Goal: Task Accomplishment & Management: Use online tool/utility

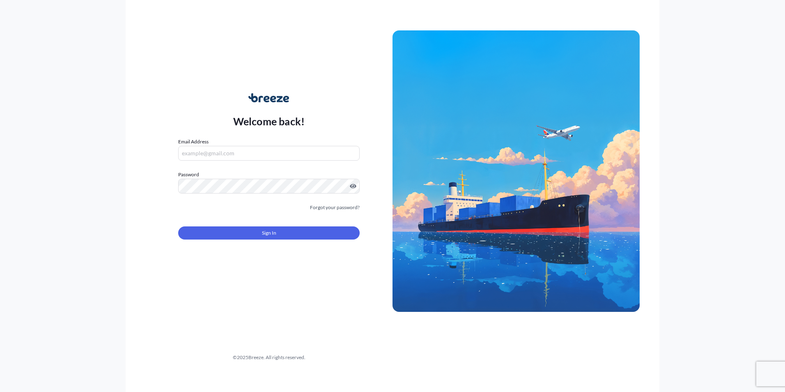
type input "[PERSON_NAME][EMAIL_ADDRESS][DOMAIN_NAME]"
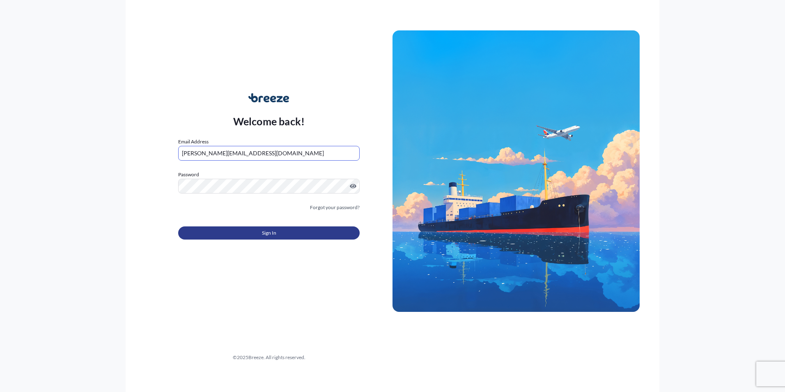
click at [262, 236] on span "Sign In" at bounding box center [269, 233] width 14 height 8
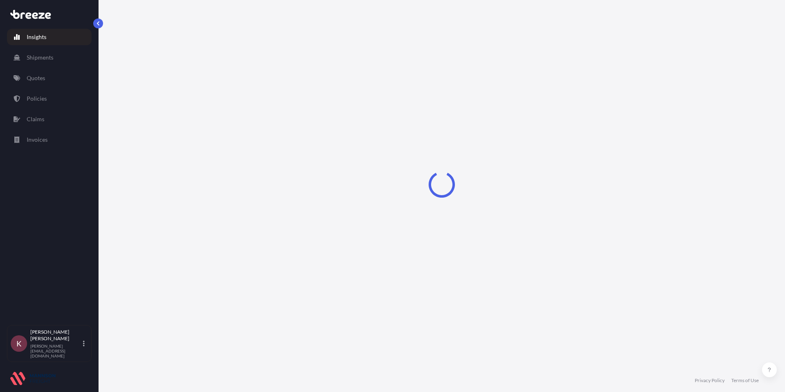
select select "2025"
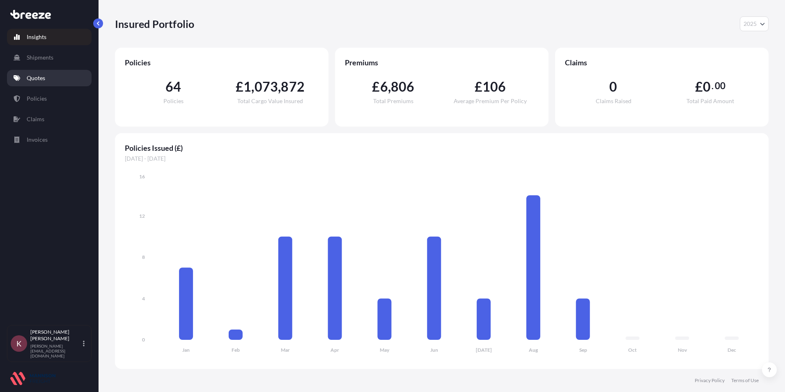
click at [39, 78] on p "Quotes" at bounding box center [36, 78] width 18 height 8
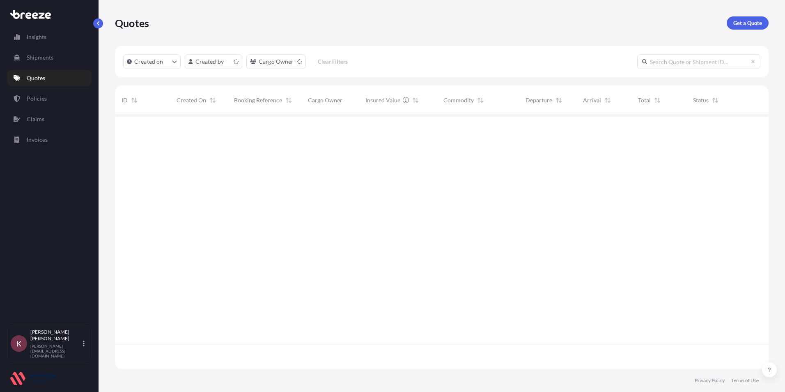
scroll to position [252, 648]
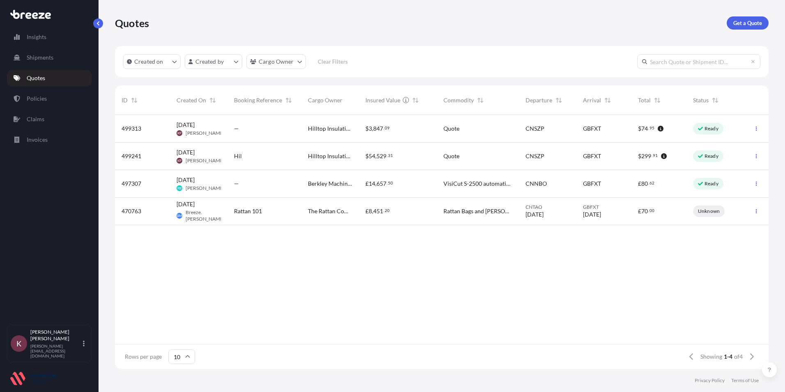
click at [709, 135] on div "Ready" at bounding box center [715, 129] width 57 height 28
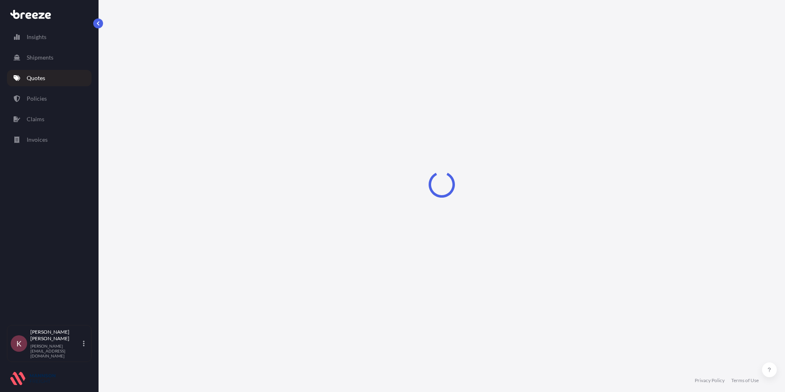
select select "Road"
select select "Sea"
select select "Road"
select select "1"
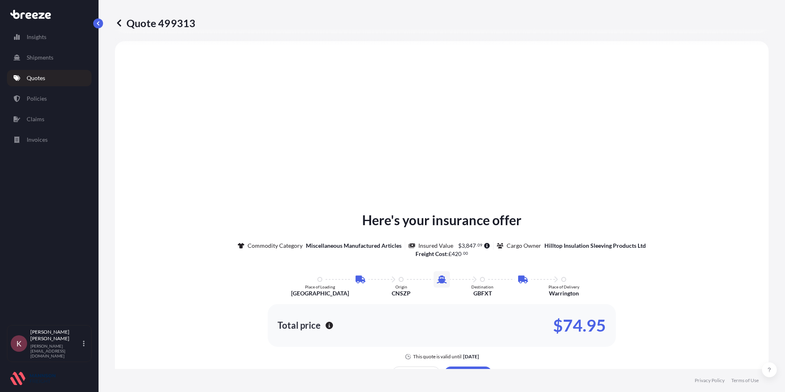
select select "31421"
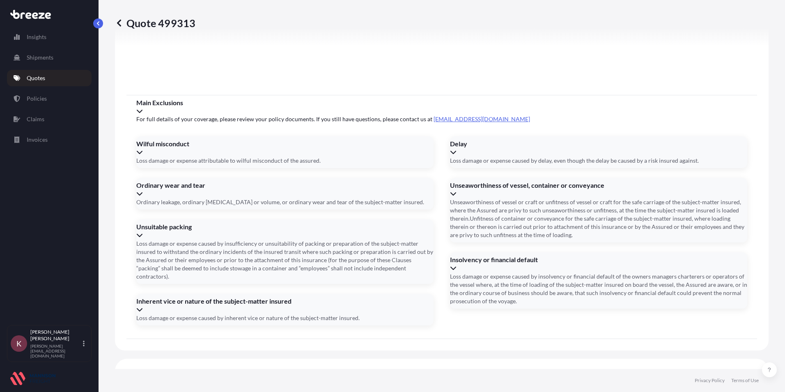
scroll to position [1075, 0]
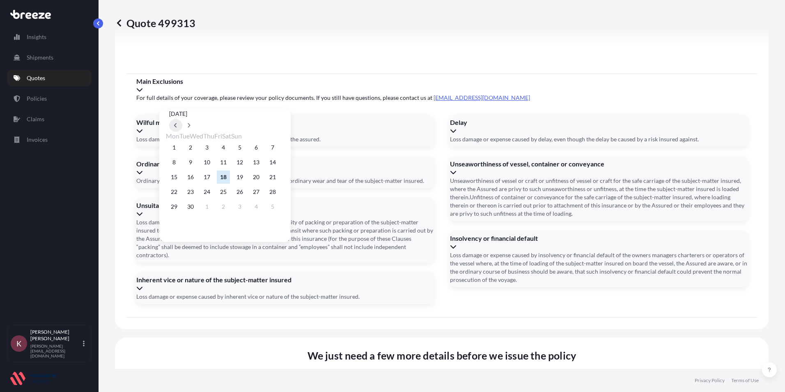
click at [177, 123] on icon at bounding box center [175, 125] width 2 height 5
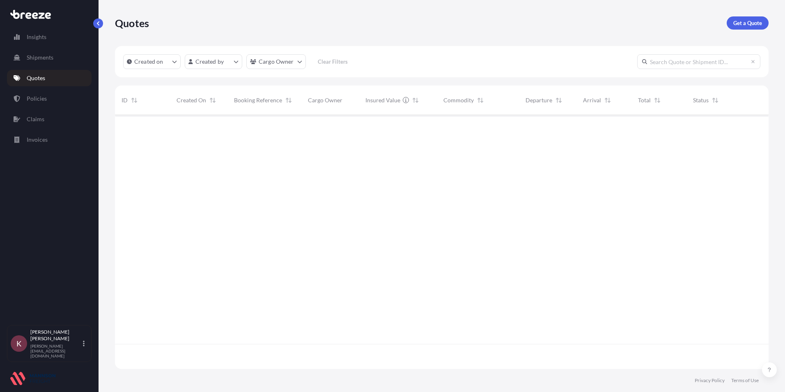
scroll to position [252, 648]
